Goal: Information Seeking & Learning: Learn about a topic

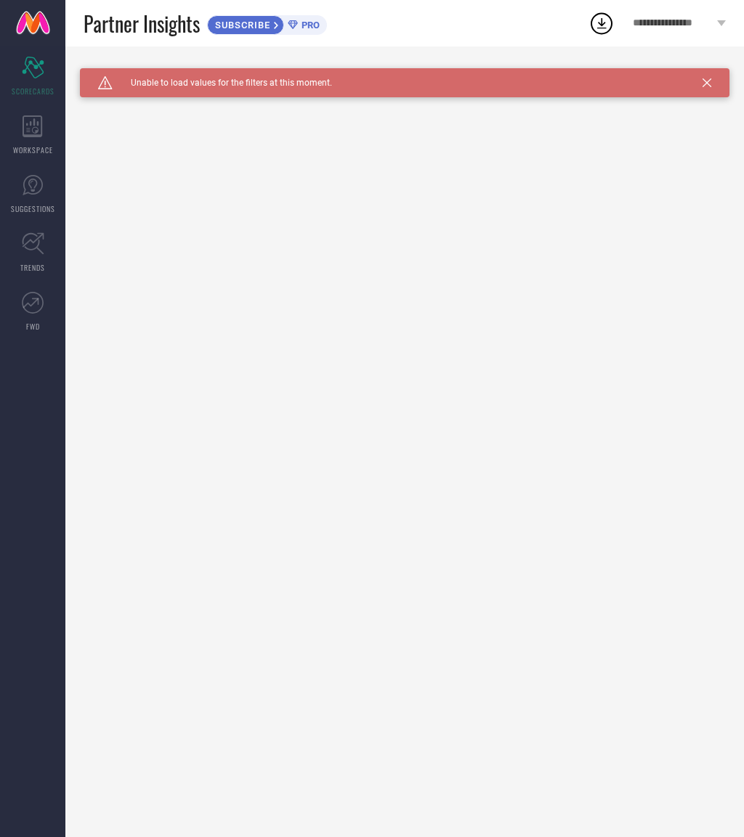
click at [683, 23] on span "**********" at bounding box center [673, 23] width 81 height 12
click at [455, 32] on div "Partner Insights SUBSCRIBE PRO" at bounding box center [336, 23] width 505 height 46
click at [17, 136] on div "WORKSPACE" at bounding box center [32, 135] width 65 height 58
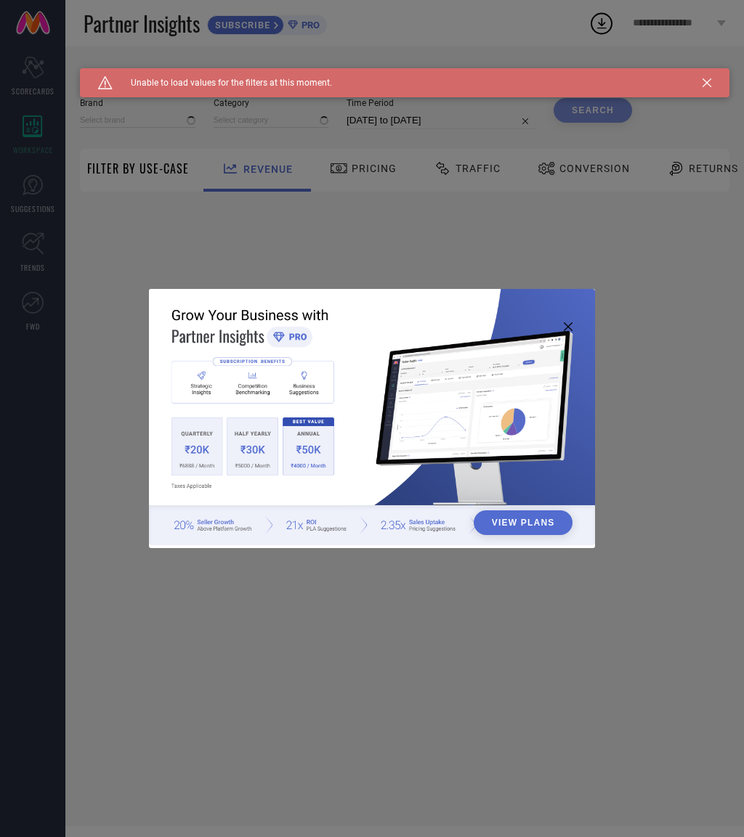
type input "1 STOP FASHION"
type input "All"
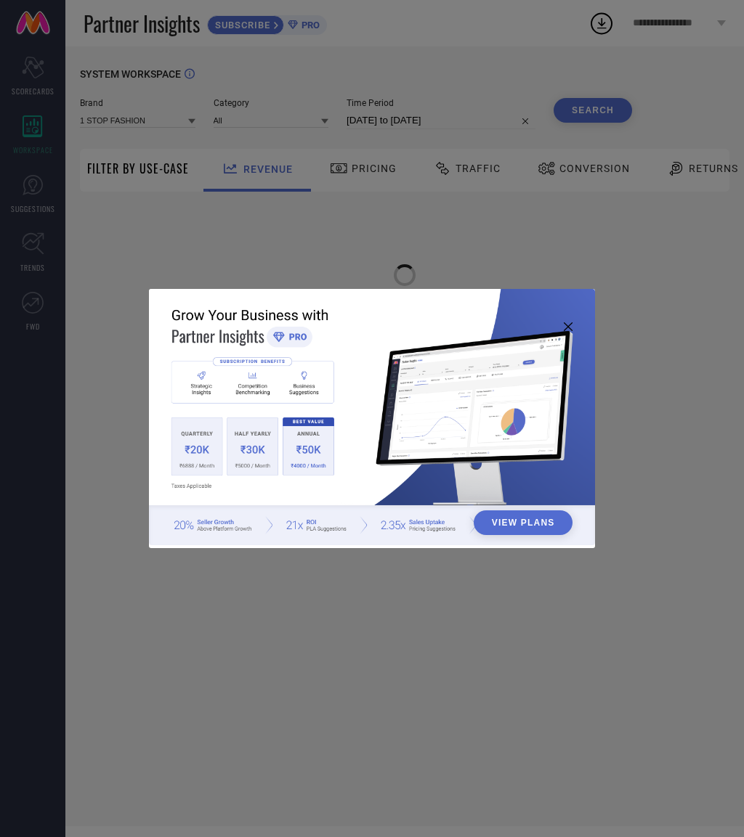
click at [24, 182] on div "View Plans" at bounding box center [372, 418] width 744 height 837
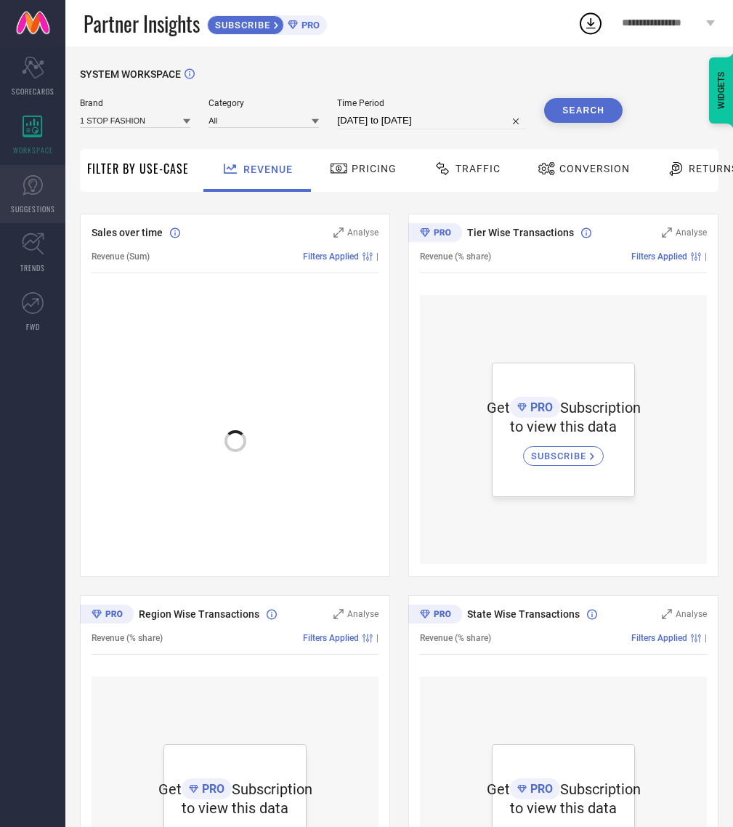
click at [25, 204] on span "SUGGESTIONS" at bounding box center [33, 208] width 44 height 11
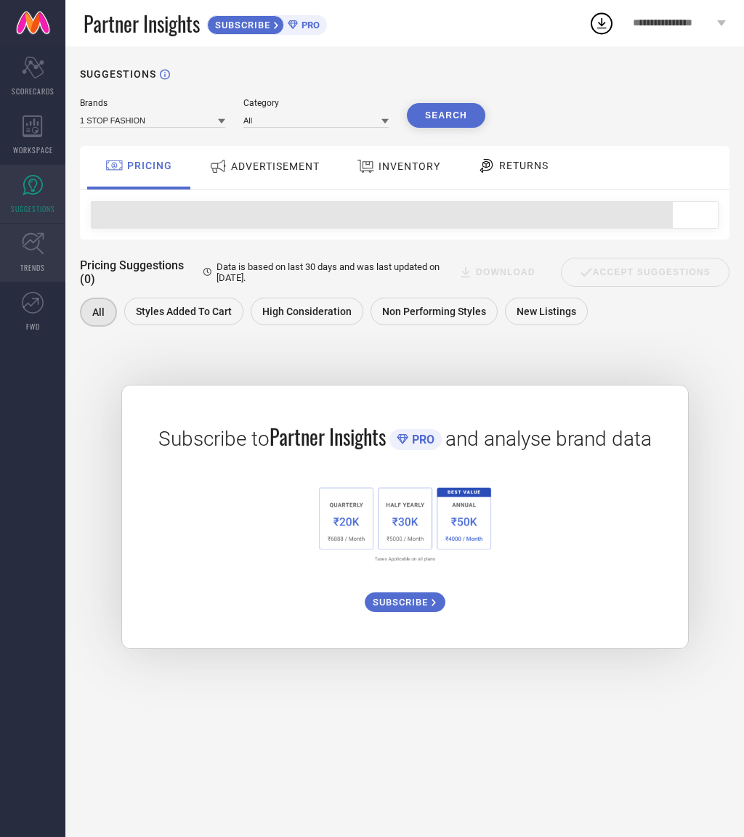
click at [20, 255] on link "TRENDS" at bounding box center [32, 253] width 65 height 58
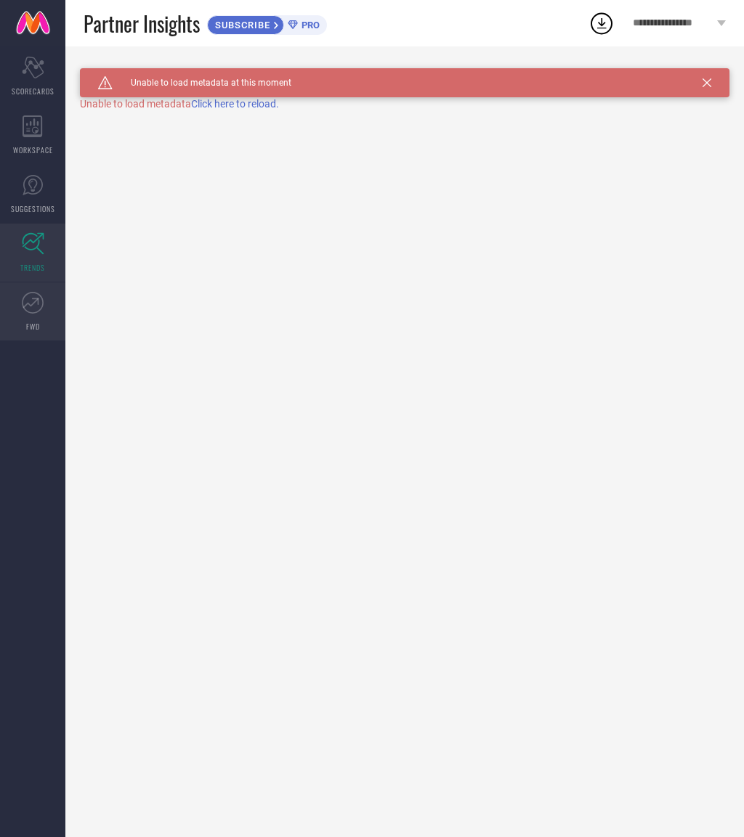
click at [29, 304] on icon at bounding box center [31, 303] width 16 height 10
